Goal: Task Accomplishment & Management: Manage account settings

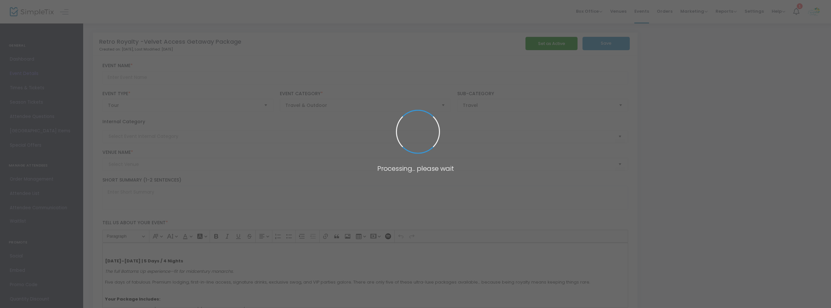
type input "Retro Royalty -Velvet Access Getaway Package"
type textarea "Experience all the Bottoms Up Signature Events with the ultimate VIP package fo…"
checkbox input "true"
type input "Buy Tickets"
type input "Bottoms Up HQ"
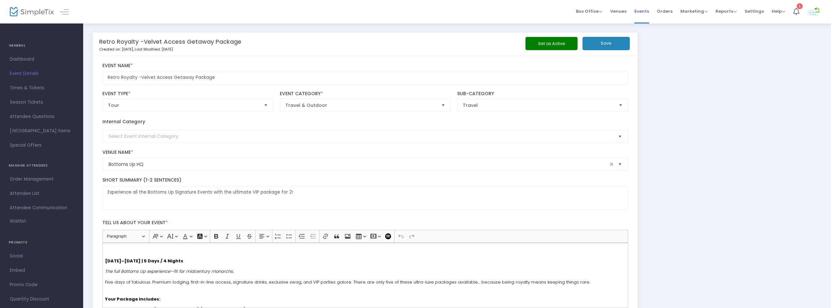
click at [645, 13] on span "Events" at bounding box center [642, 11] width 15 height 17
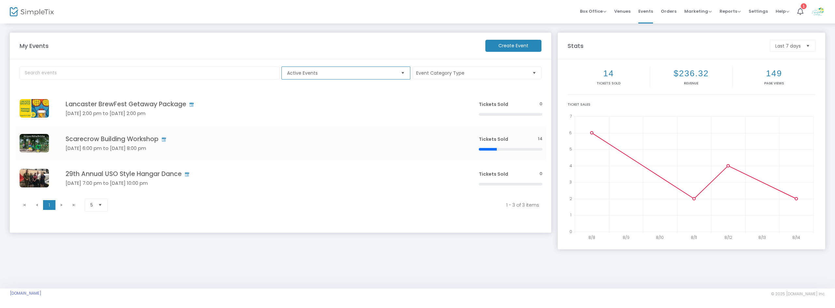
click at [329, 75] on span "Active Events" at bounding box center [341, 73] width 109 height 7
